Goal: Information Seeking & Learning: Understand process/instructions

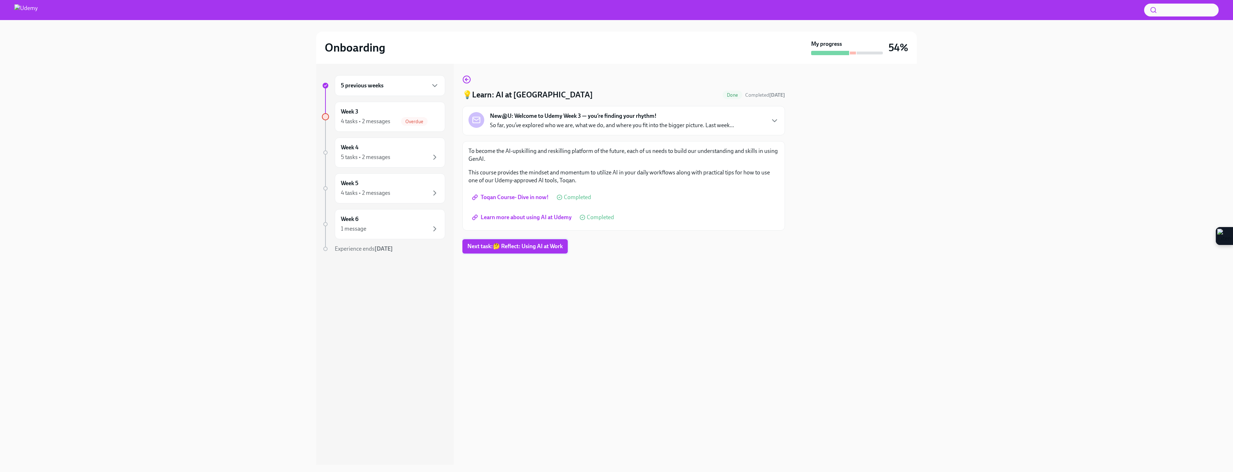
click at [528, 249] on span "Next task : 🤔 Reflect: Using AI at Work" at bounding box center [514, 246] width 95 height 7
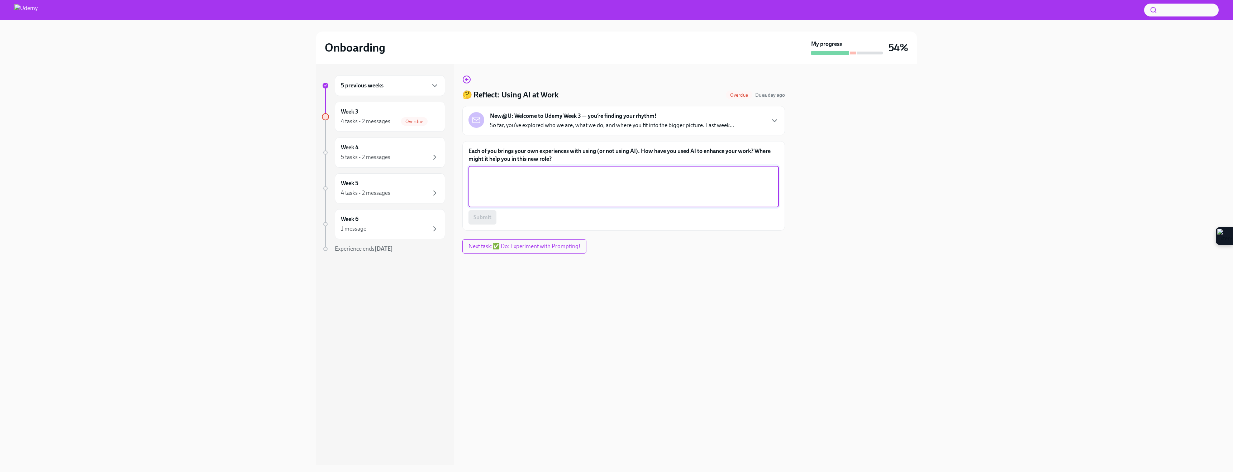
click at [529, 188] on textarea "Each of you brings your own experiences with using (or not using AI). How have …" at bounding box center [624, 186] width 302 height 34
click at [486, 154] on label "Each of you brings your own experiences with using (or not using AI). How have …" at bounding box center [623, 155] width 310 height 16
click at [486, 169] on textarea "Each of you brings your own experiences with using (or not using AI). How have …" at bounding box center [624, 186] width 302 height 34
click at [486, 154] on label "Each of you brings your own experiences with using (or not using AI). How have …" at bounding box center [623, 155] width 310 height 16
click at [486, 169] on textarea "Each of you brings your own experiences with using (or not using AI). How have …" at bounding box center [624, 186] width 302 height 34
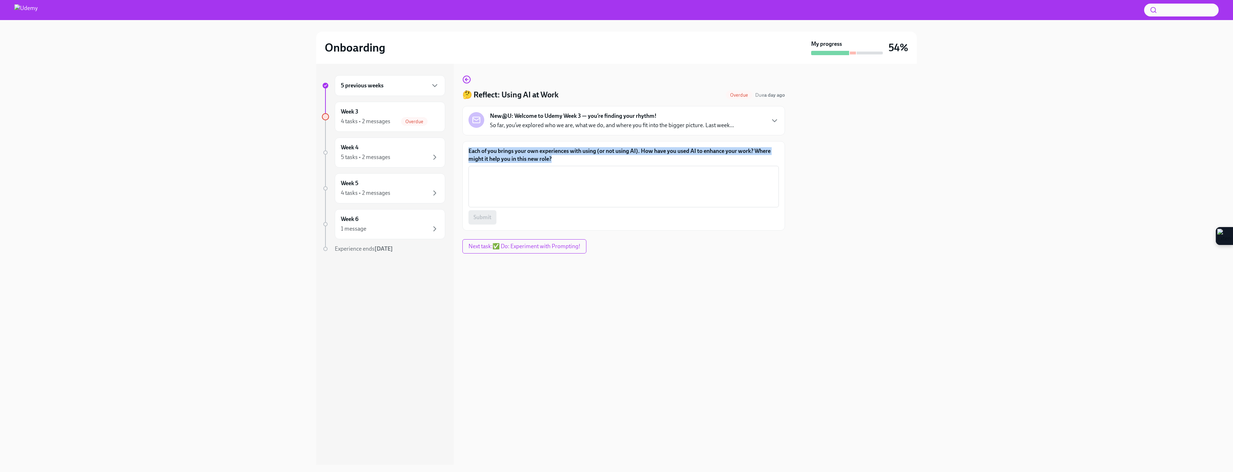
click at [486, 154] on label "Each of you brings your own experiences with using (or not using AI). How have …" at bounding box center [623, 155] width 310 height 16
click at [486, 169] on textarea "Each of you brings your own experiences with using (or not using AI). How have …" at bounding box center [624, 186] width 302 height 34
copy label "Each of you brings your own experiences with using (or not using AI). How have …"
click at [535, 187] on textarea "Each of you brings your own experiences with using (or not using AI). How have …" at bounding box center [624, 186] width 302 height 34
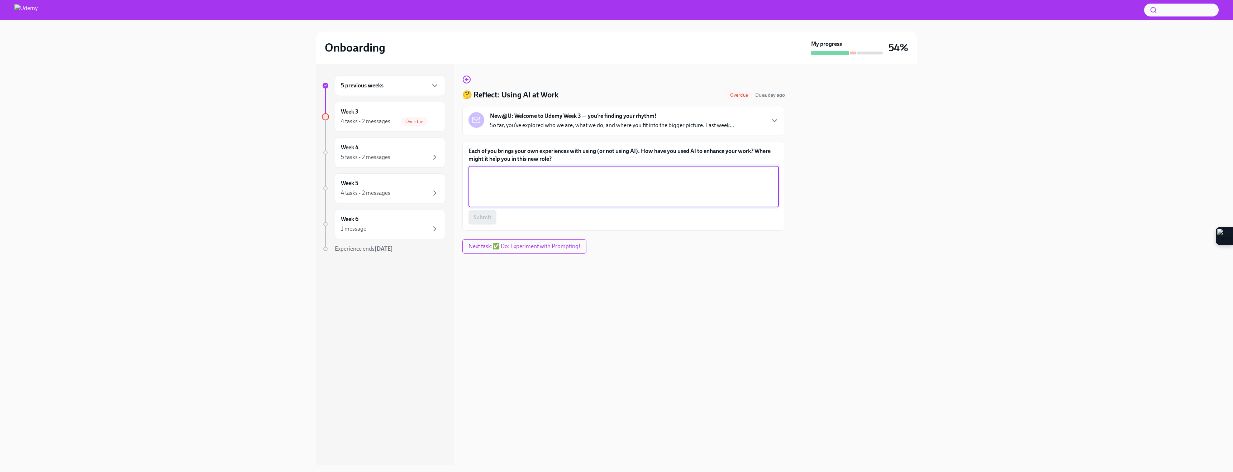
paste textarea "L’ip dolo sita consectetur adipi elits DO ei temp in utlabor etd magn aliquaeni…"
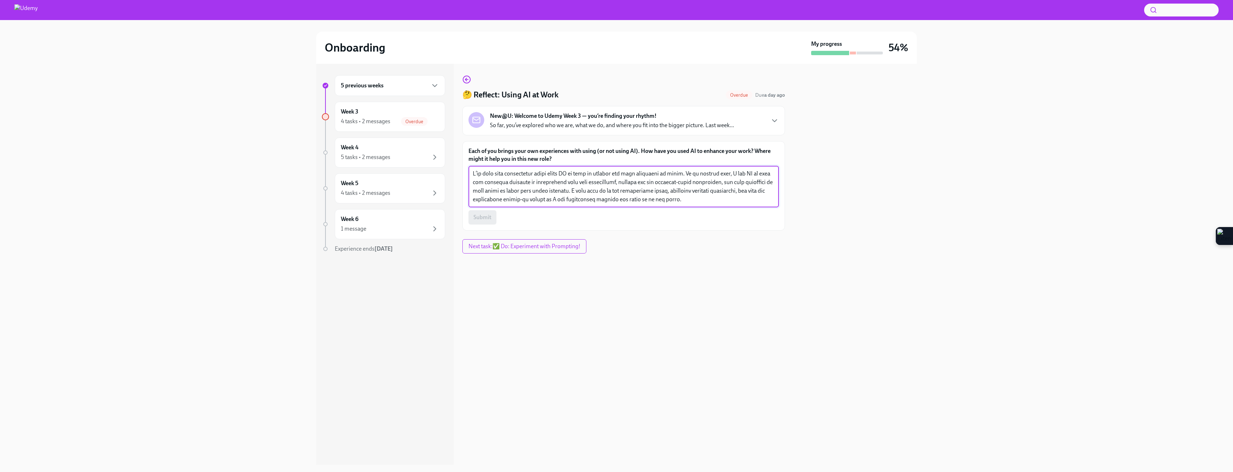
scroll to position [77, 0]
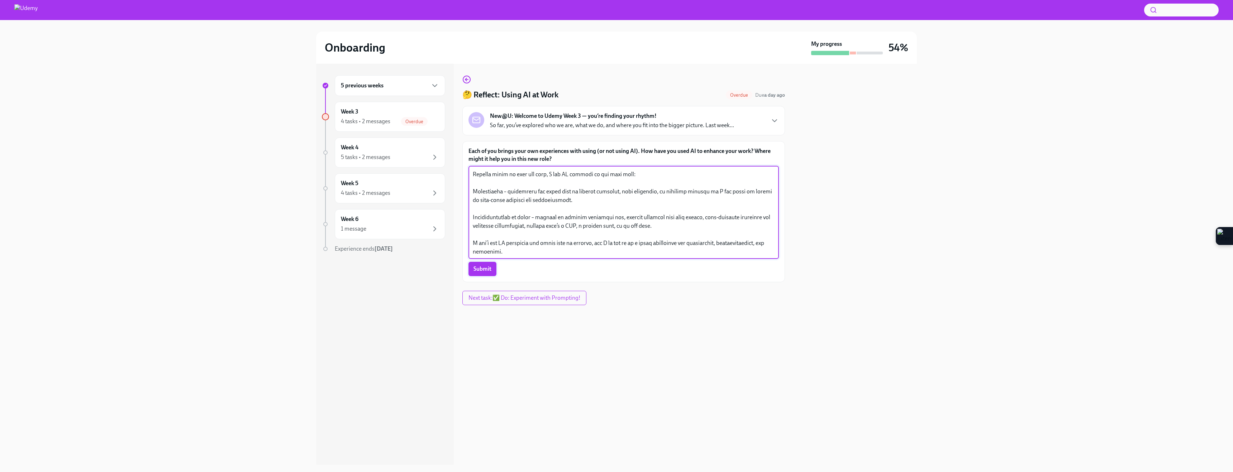
type textarea "L’ip dolo sita consectetur adipi elits DO ei temp in utlabor etd magn aliquaeni…"
click at [481, 271] on span "Submit" at bounding box center [482, 269] width 18 height 7
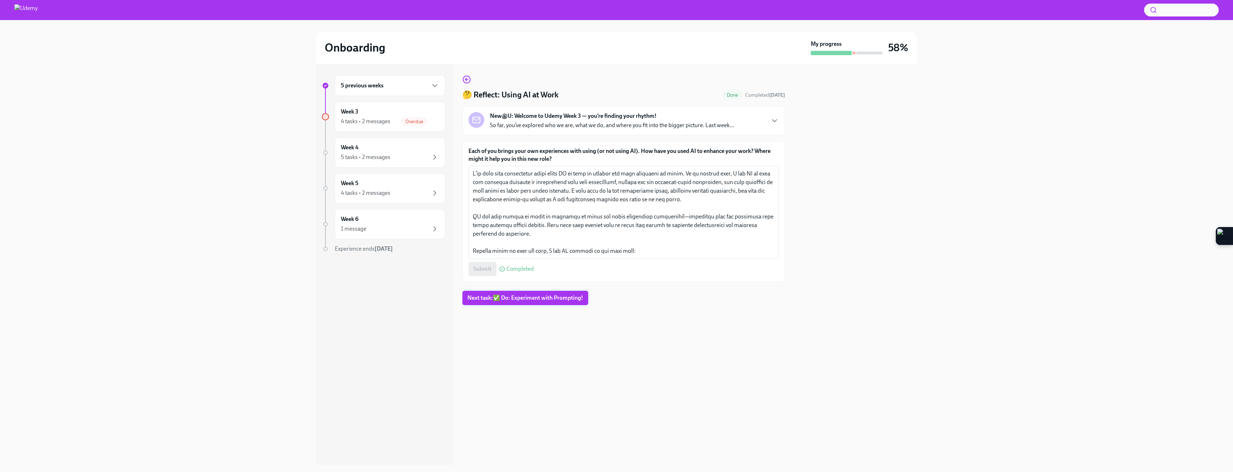
click at [510, 297] on span "Next task : ✅ Do: Experiment with Prompting!" at bounding box center [525, 298] width 116 height 7
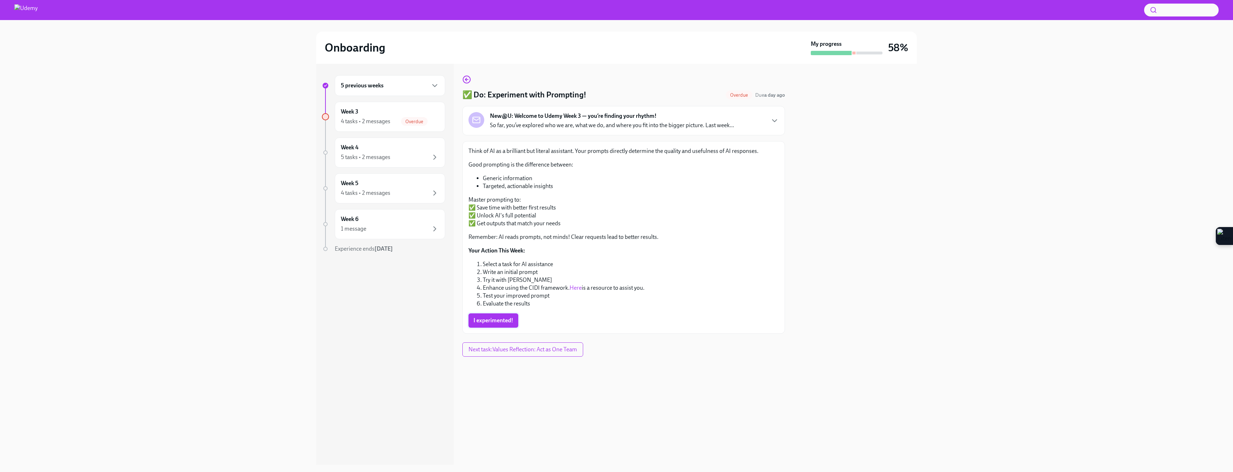
click at [491, 319] on span "I experimented!" at bounding box center [493, 320] width 40 height 7
click at [486, 349] on span "Next task : Values Reflection: Act as One Team" at bounding box center [523, 349] width 112 height 7
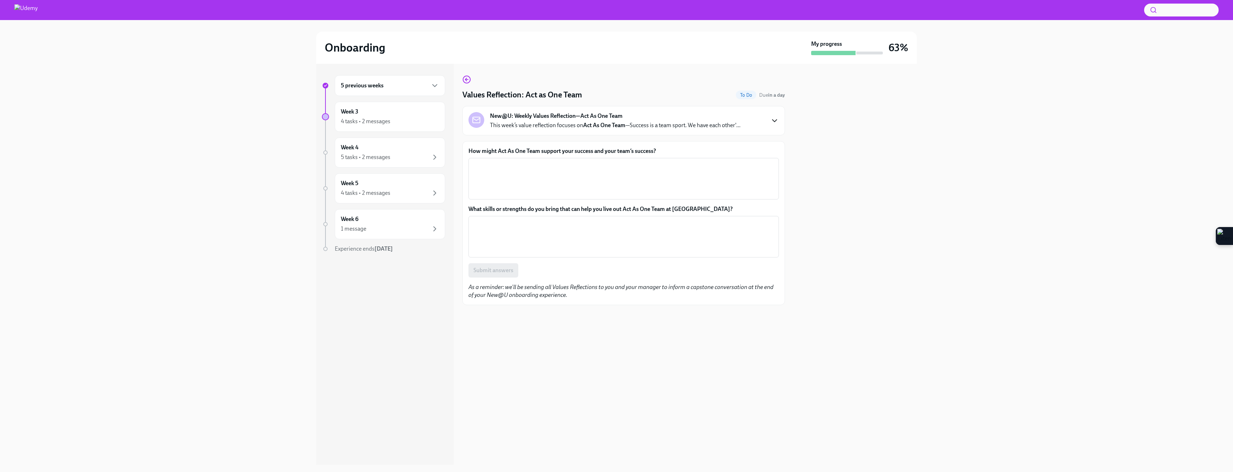
click at [774, 123] on icon "button" at bounding box center [774, 120] width 9 height 9
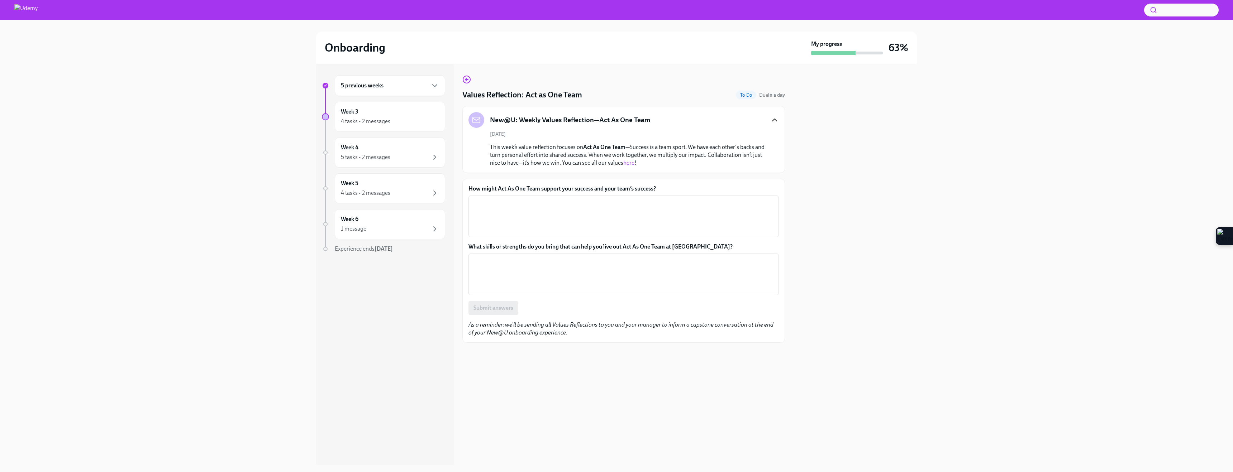
click at [628, 162] on link "here" at bounding box center [628, 162] width 11 height 7
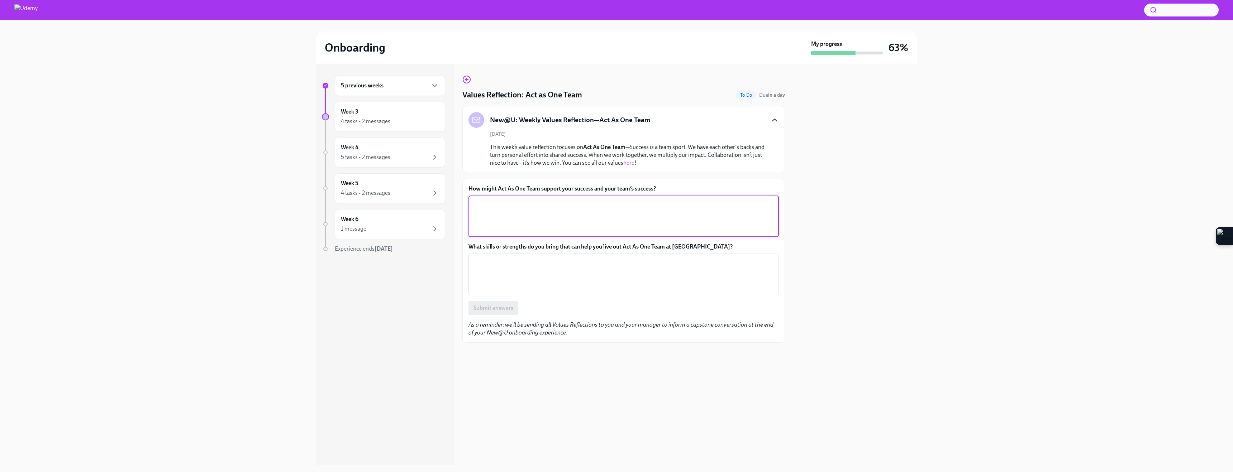
paste textarea "Act As One Team reminds me that my success is directly tied to the team’s succe…"
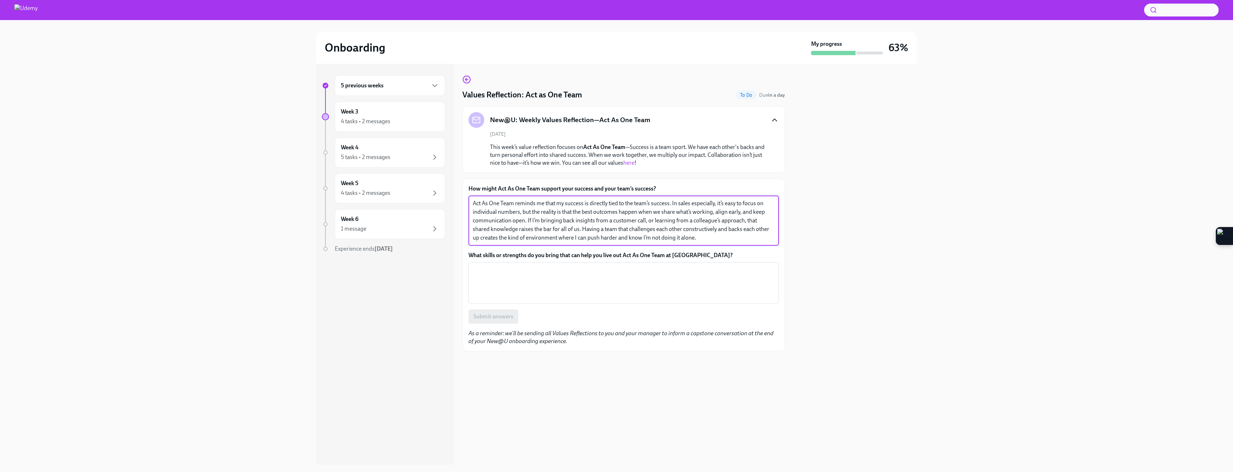
type textarea "Act As One Team reminds me that my success is directly tied to the team’s succe…"
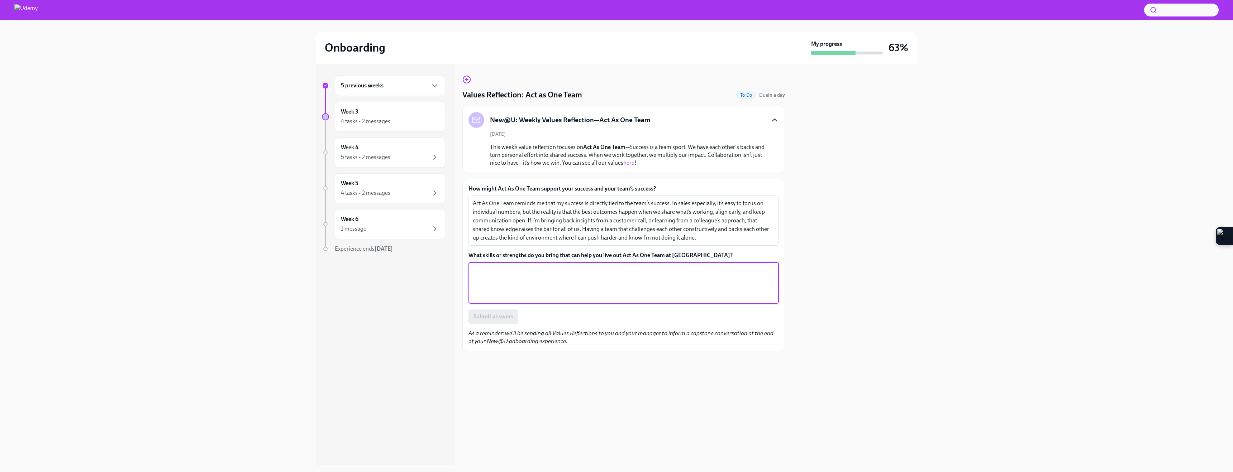
paste textarea "I bring a natural drive to collaborate, communicate, and make sure people feel …"
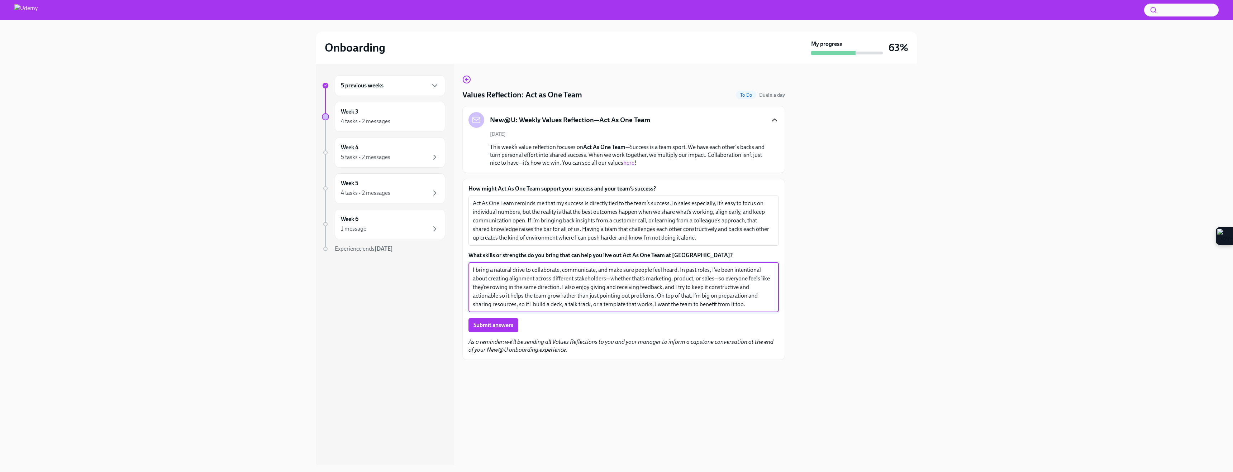
click at [644, 279] on textarea "I bring a natural drive to collaborate, communicate, and make sure people feel …" at bounding box center [624, 287] width 302 height 43
click at [679, 281] on textarea "I bring a natural drive to collaborate, communicate, and make sure people feel …" at bounding box center [624, 287] width 302 height 43
type textarea "I bring a natural drive to collaborate, communicate, and make sure people feel …"
click at [496, 331] on button "Submit answers" at bounding box center [493, 325] width 50 height 14
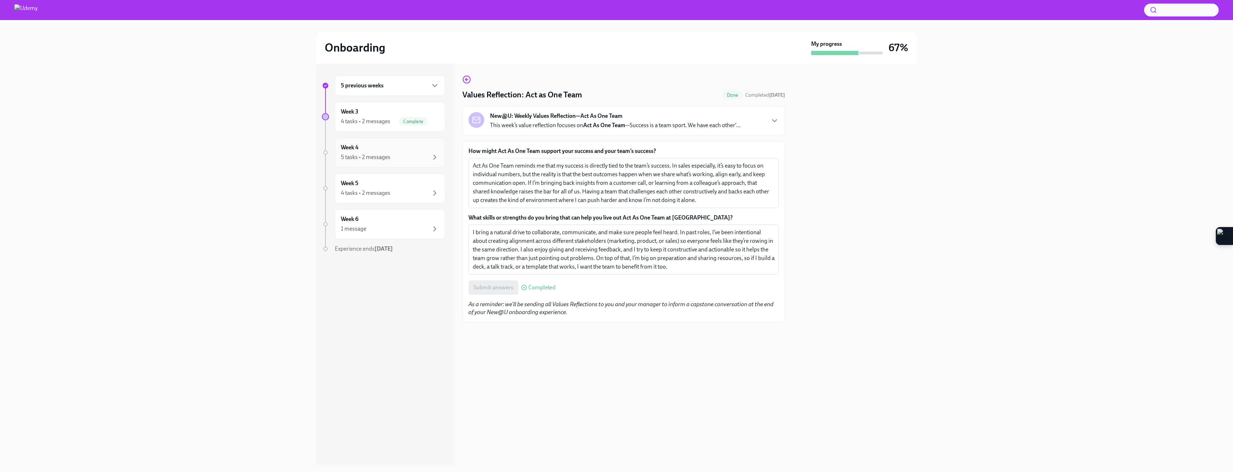
click at [412, 161] on div "5 tasks • 2 messages" at bounding box center [390, 157] width 98 height 9
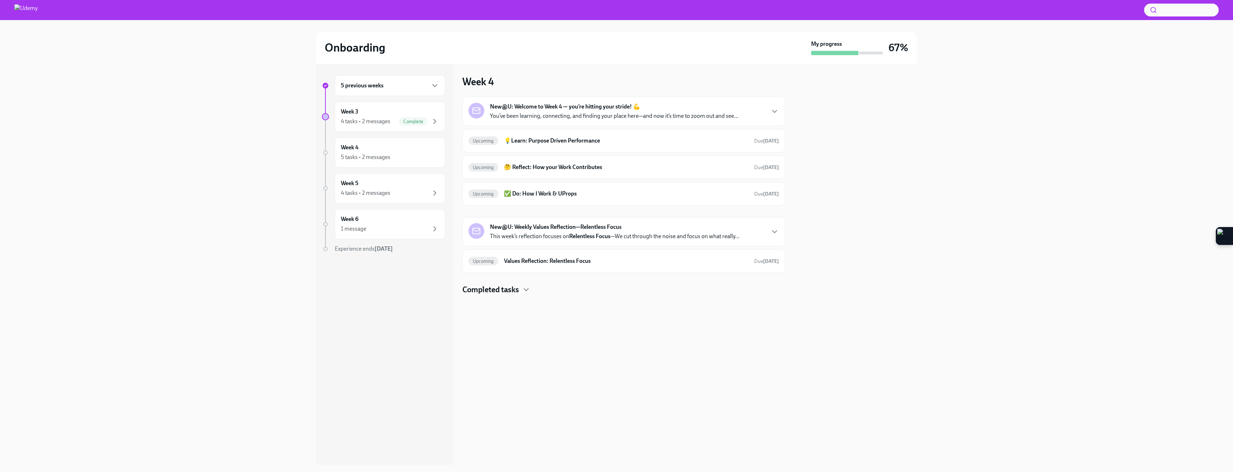
click at [768, 114] on div "New@U: Welcome to Week 4 — you’re hitting your stride! 💪 You’ve been learning, …" at bounding box center [623, 111] width 310 height 17
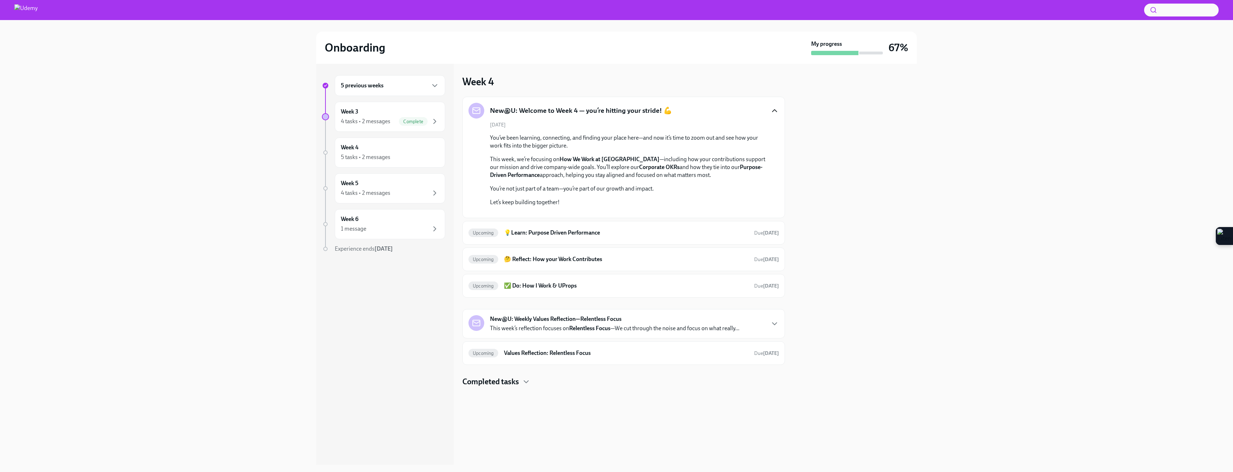
click at [770, 112] on icon "button" at bounding box center [774, 110] width 9 height 9
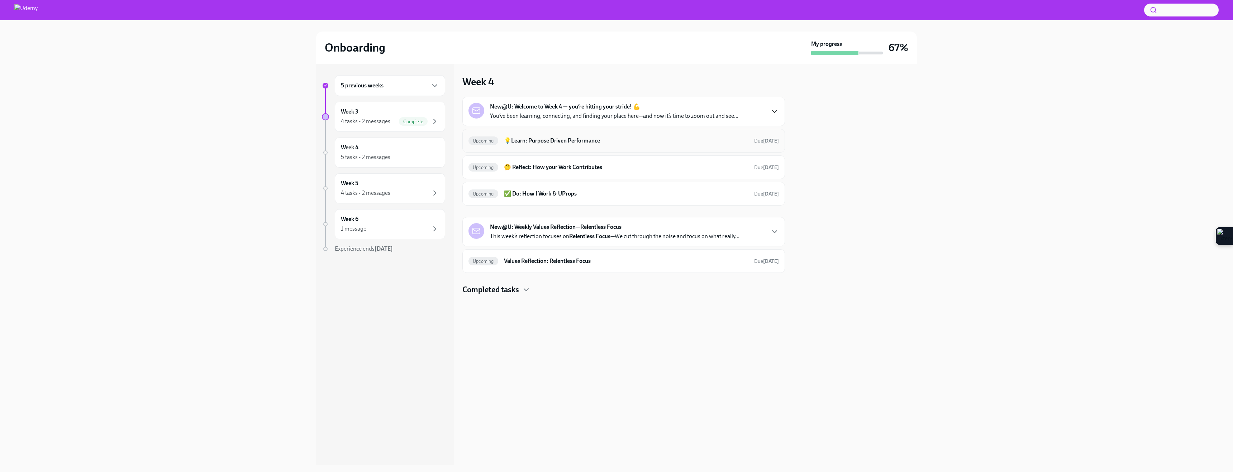
click at [715, 143] on h6 "💡Learn: Purpose Driven Performance" at bounding box center [626, 141] width 244 height 8
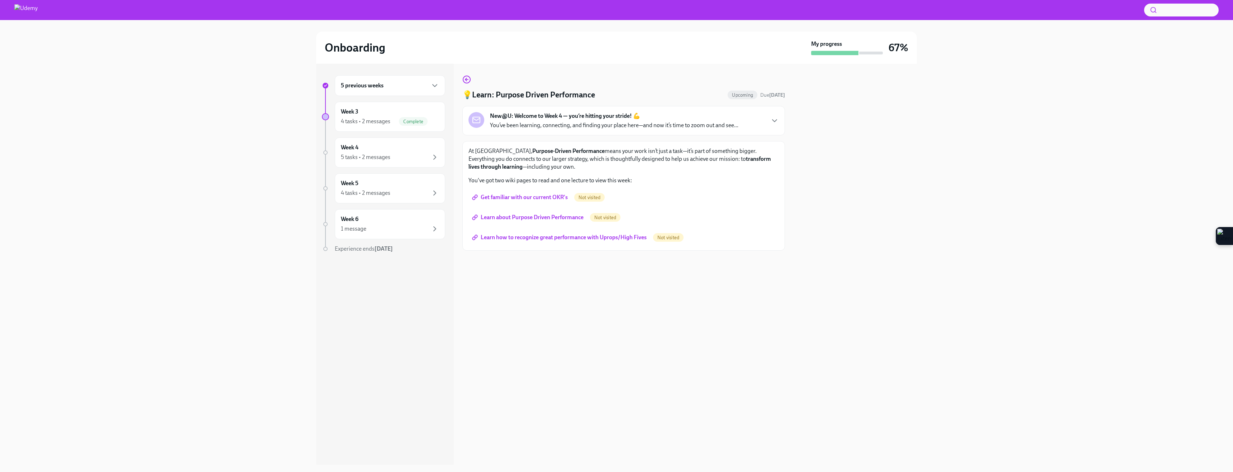
click at [534, 198] on span "Get familiar with our current OKR's" at bounding box center [520, 197] width 94 height 7
click at [526, 221] on link "Learn about Purpose Driven Performance" at bounding box center [528, 217] width 120 height 14
click at [564, 240] on span "Learn how to recognize great performance with Uprops/High Fives" at bounding box center [559, 237] width 173 height 7
click at [522, 264] on span "Next task : 🤔 Reflect: How your Work Contributes" at bounding box center [529, 266] width 124 height 7
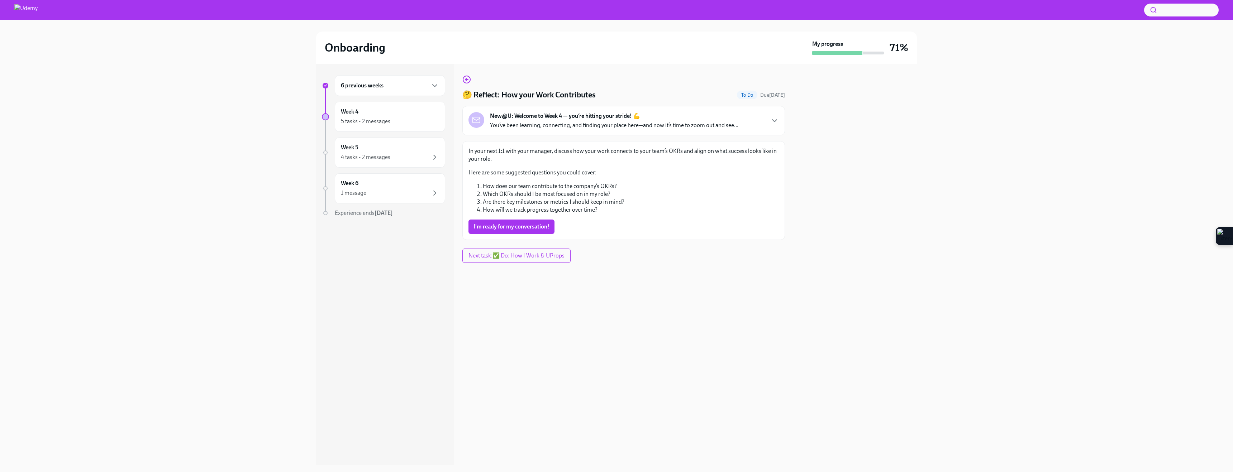
click at [514, 193] on li "Which OKRs should I be most focused on in my role?" at bounding box center [631, 194] width 296 height 8
copy ol "Which OKRs should I be most focused on in my role?"
click at [525, 231] on button "I'm ready for my conversation!" at bounding box center [511, 227] width 86 height 14
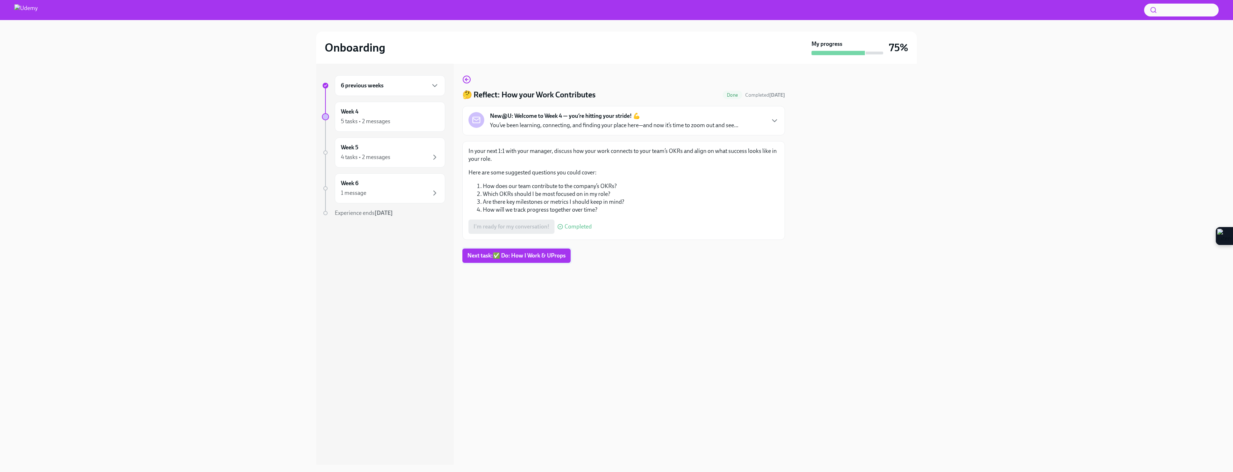
click at [479, 259] on button "Next task : ✅ Do: How I Work & UProps" at bounding box center [516, 256] width 108 height 14
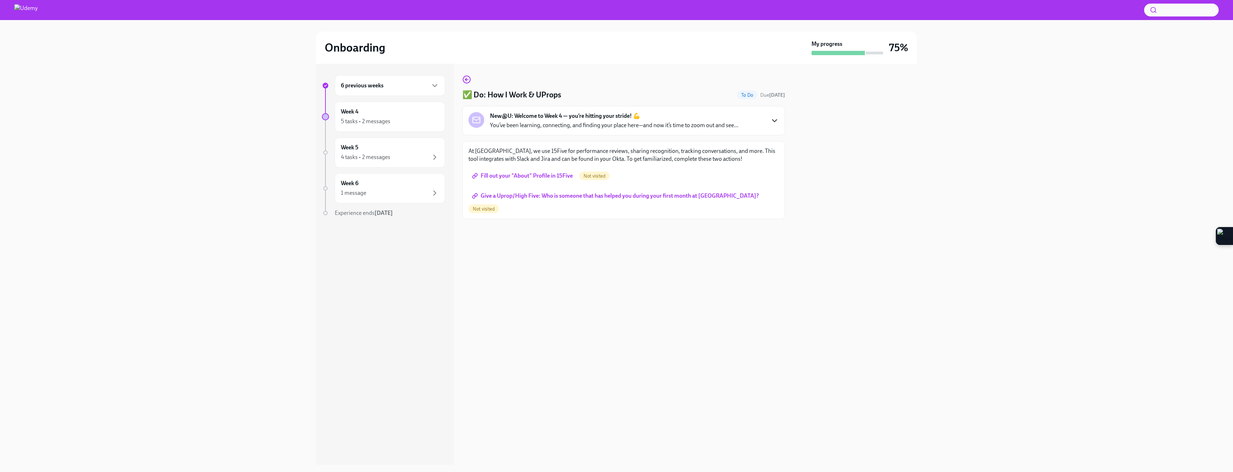
click at [778, 118] on icon "button" at bounding box center [774, 120] width 9 height 9
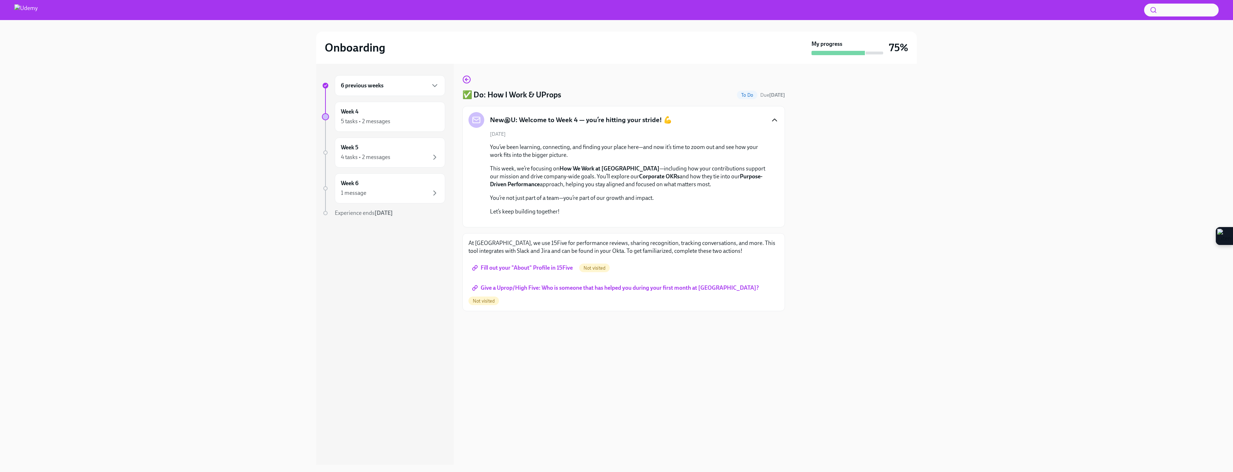
click at [771, 129] on div "New@U: Welcome to Week 4 — you’re hitting your stride! 💪 [DATE] You’ve been lea…" at bounding box center [623, 166] width 310 height 109
click at [771, 117] on icon "button" at bounding box center [774, 120] width 9 height 9
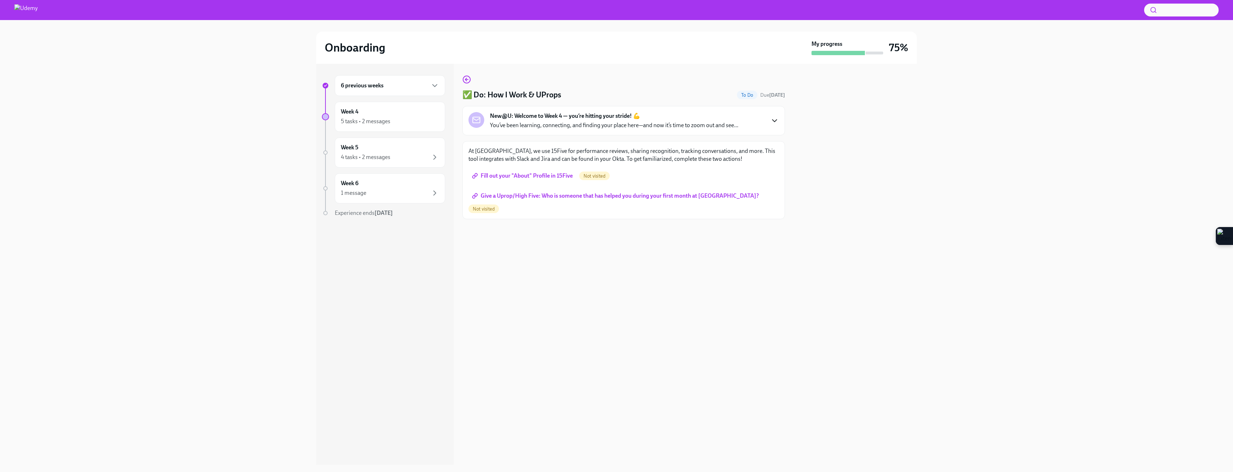
click at [550, 178] on span "Fill out your "About" Profile in 15Five" at bounding box center [522, 175] width 99 height 7
